Goal: Learn about a topic

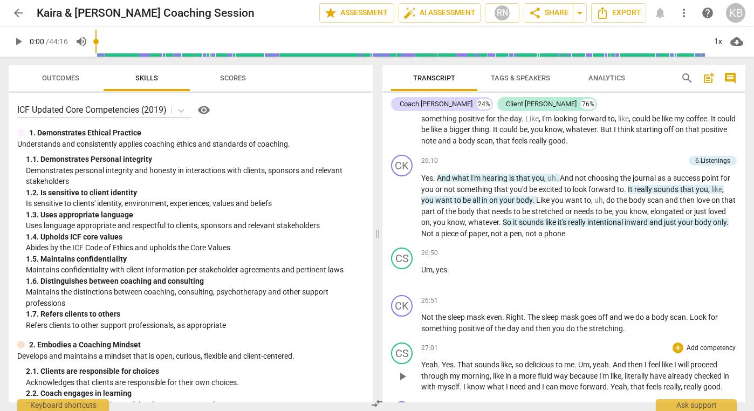
scroll to position [4299, 0]
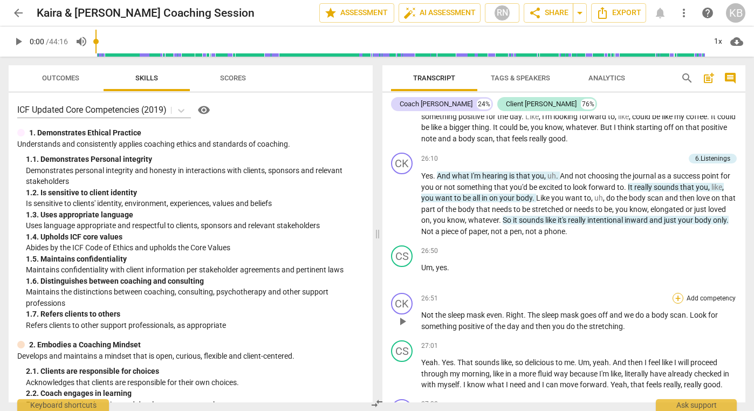
click at [674, 293] on div "+" at bounding box center [677, 298] width 11 height 11
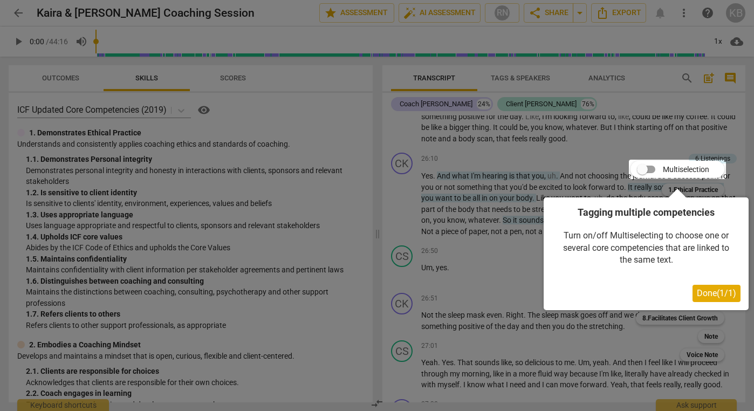
click at [643, 168] on div at bounding box center [677, 169] width 97 height 19
click at [702, 300] on button "Done ( 1 / 1 )" at bounding box center [716, 293] width 48 height 17
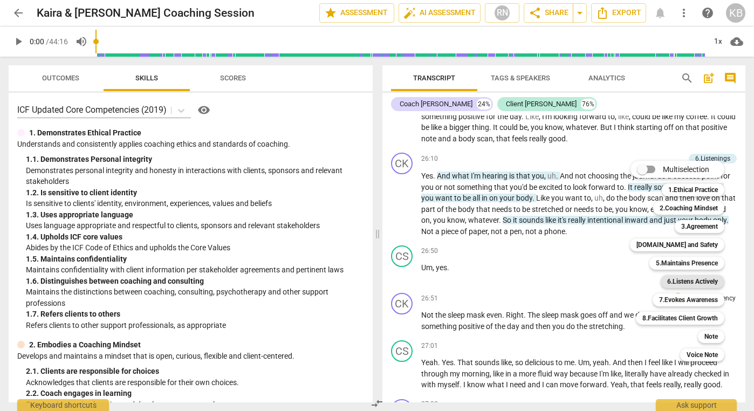
click at [692, 279] on b "6.Listens Actively" at bounding box center [692, 281] width 51 height 13
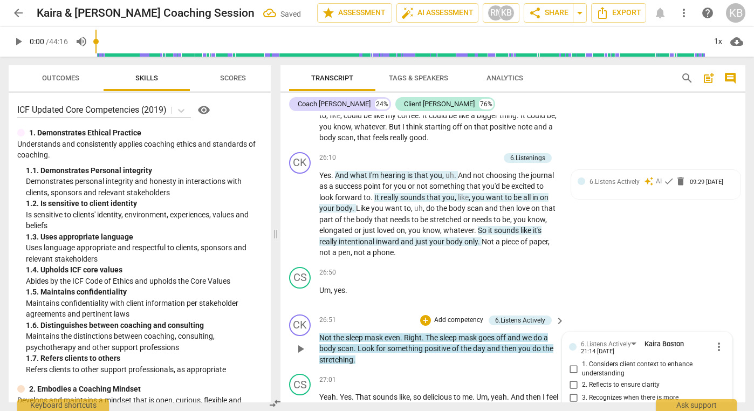
scroll to position [5055, 0]
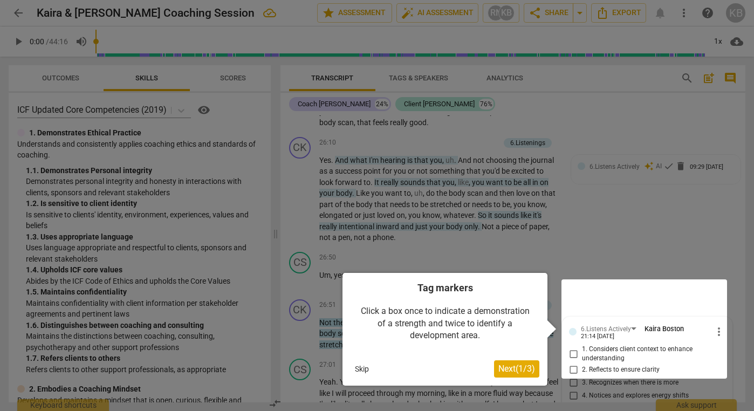
click at [524, 366] on span "Next ( 1 / 3 )" at bounding box center [516, 368] width 37 height 10
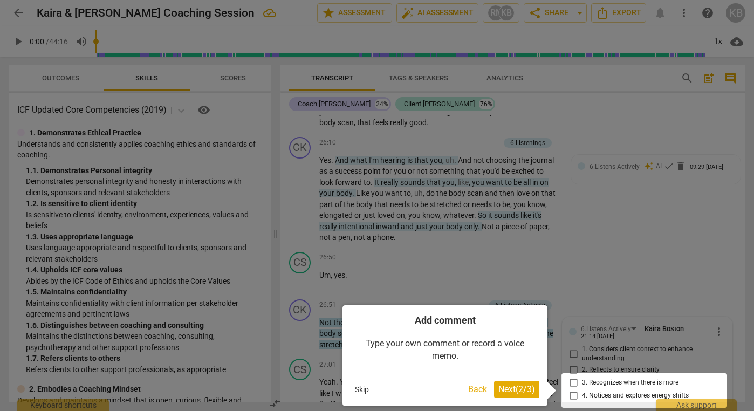
scroll to position [0, 0]
click at [501, 389] on span "Next ( 2 / 3 )" at bounding box center [516, 389] width 37 height 10
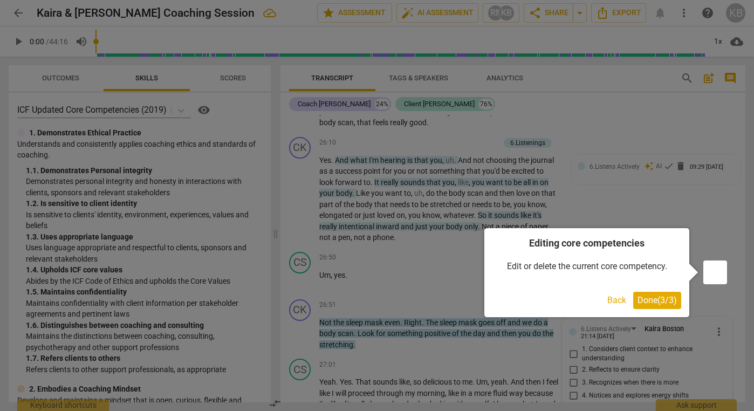
click at [661, 300] on span "Done ( 3 / 3 )" at bounding box center [656, 300] width 39 height 10
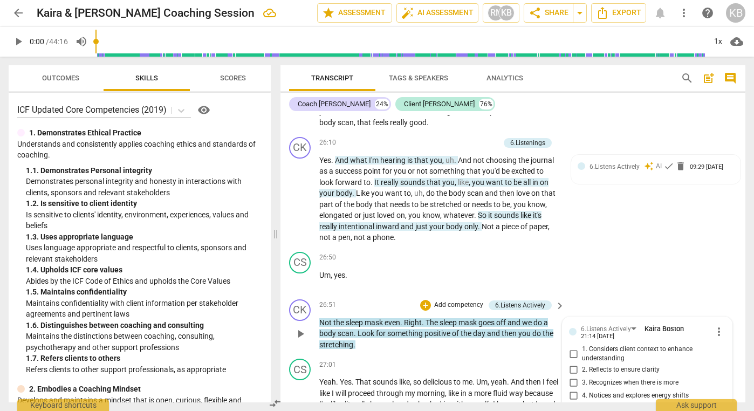
click at [645, 295] on div "CK play_arrow pause 26:51 + Add competency 6.Listens Actively keyboard_arrow_ri…" at bounding box center [512, 325] width 465 height 60
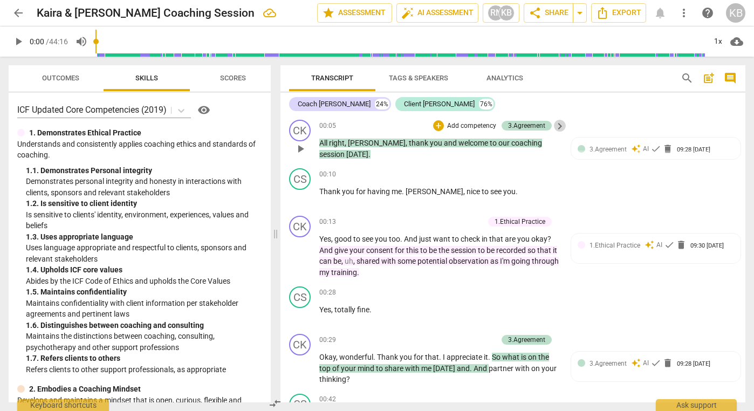
click at [557, 129] on span "keyboard_arrow_right" at bounding box center [559, 126] width 13 height 13
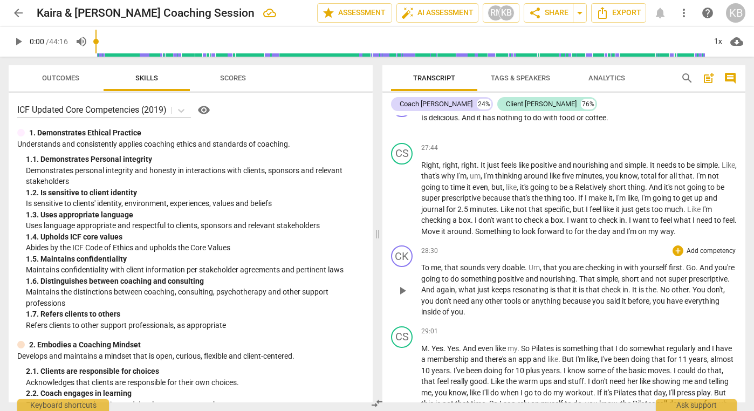
scroll to position [4697, 0]
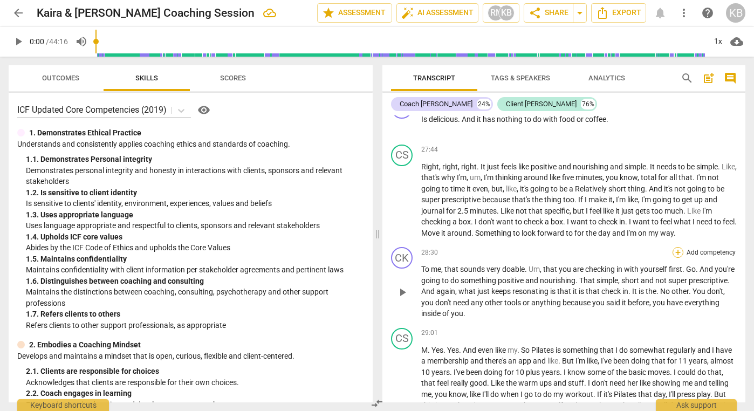
click at [678, 247] on div "+" at bounding box center [677, 252] width 11 height 11
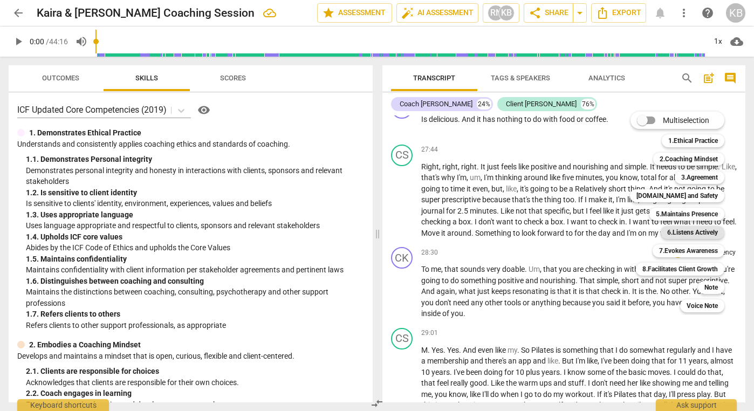
click at [687, 231] on b "6.Listens Actively" at bounding box center [692, 232] width 51 height 13
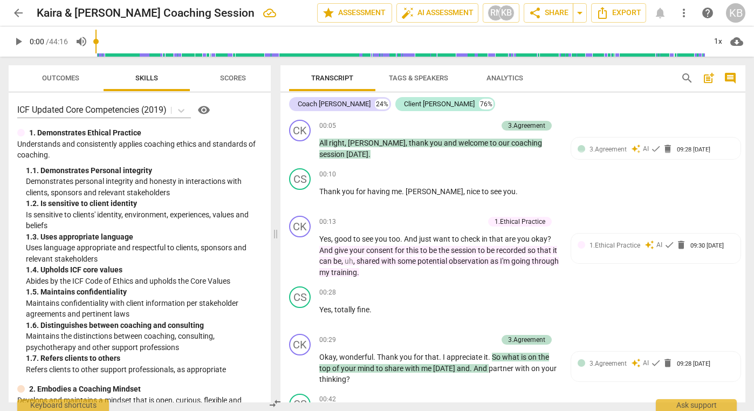
scroll to position [0, 0]
click at [559, 124] on span "keyboard_arrow_right" at bounding box center [559, 126] width 13 height 13
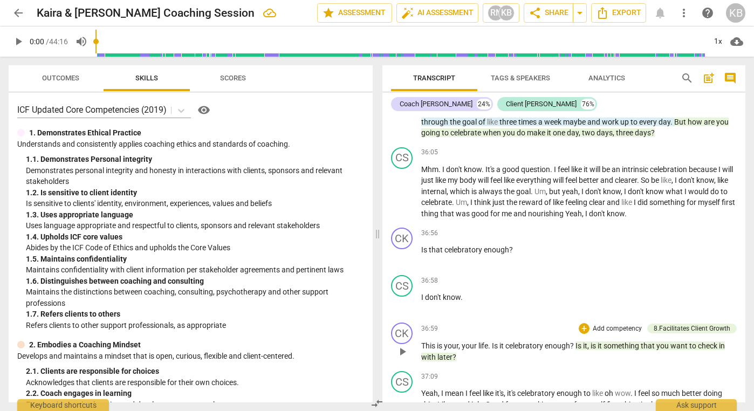
scroll to position [6344, 0]
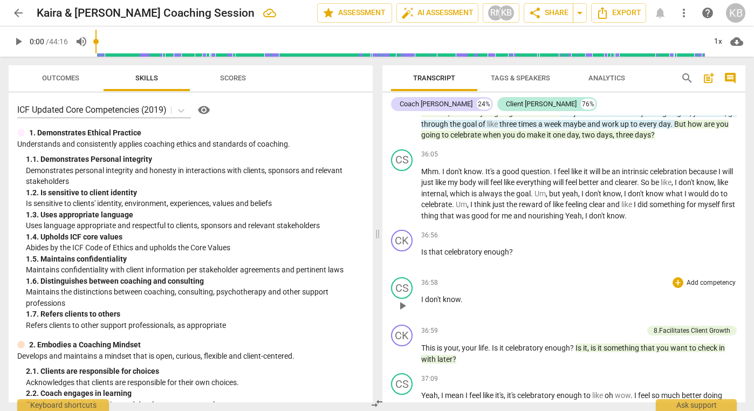
click at [553, 277] on div "36:58 + Add competency keyboard_arrow_right I don't know ." at bounding box center [578, 296] width 315 height 39
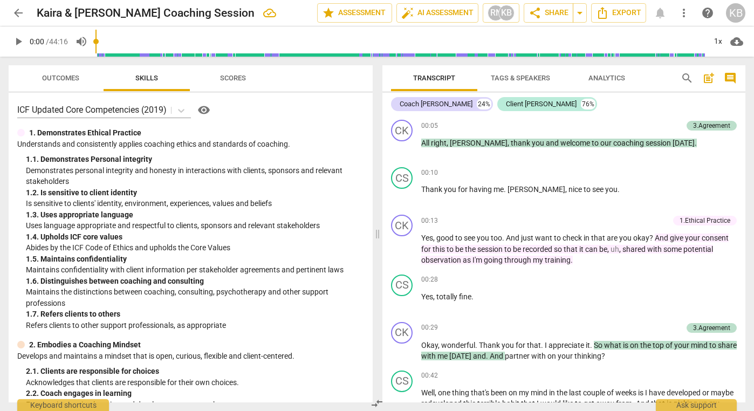
scroll to position [0, 0]
